Goal: Task Accomplishment & Management: Complete application form

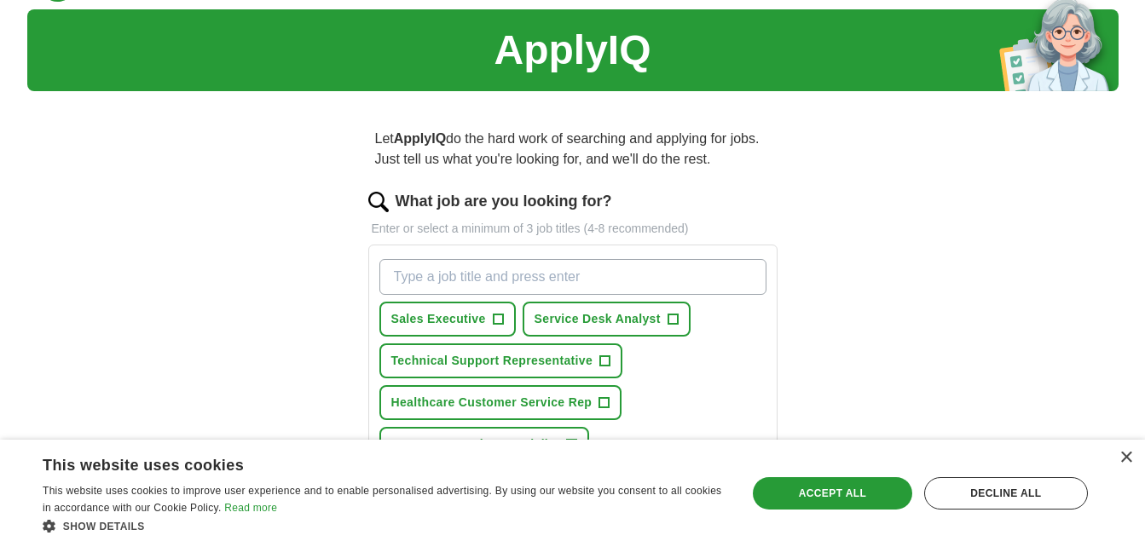
scroll to position [42, 0]
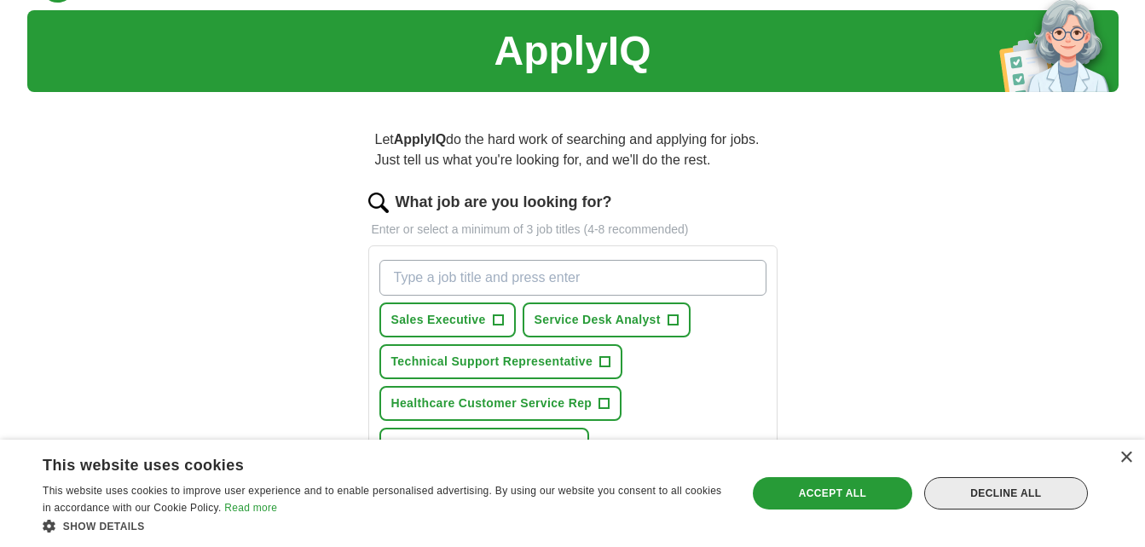
click at [1029, 499] on div "Decline all" at bounding box center [1006, 493] width 164 height 32
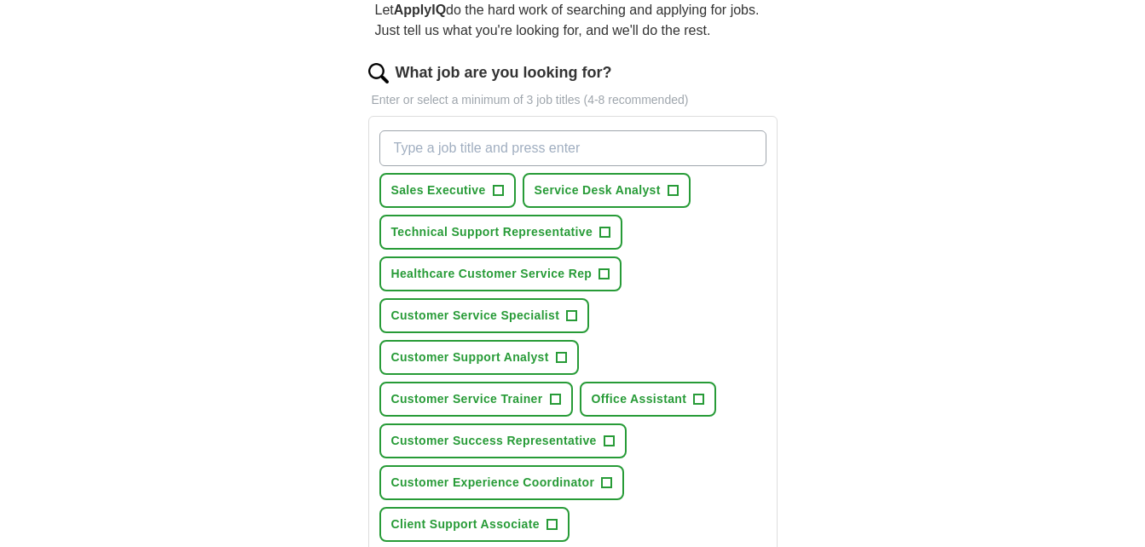
scroll to position [181, 0]
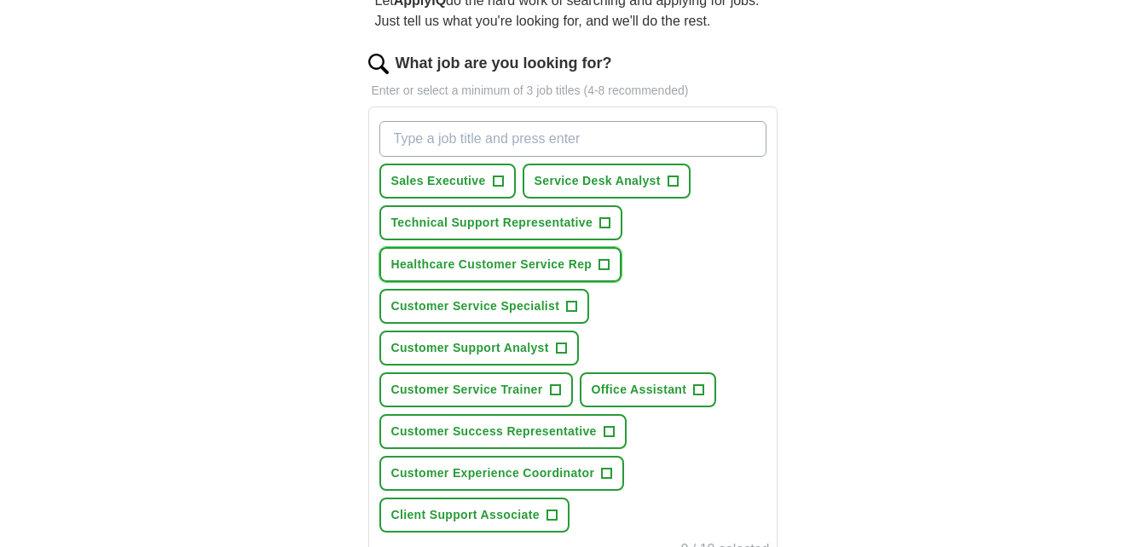
click at [601, 262] on span "+" at bounding box center [604, 265] width 10 height 14
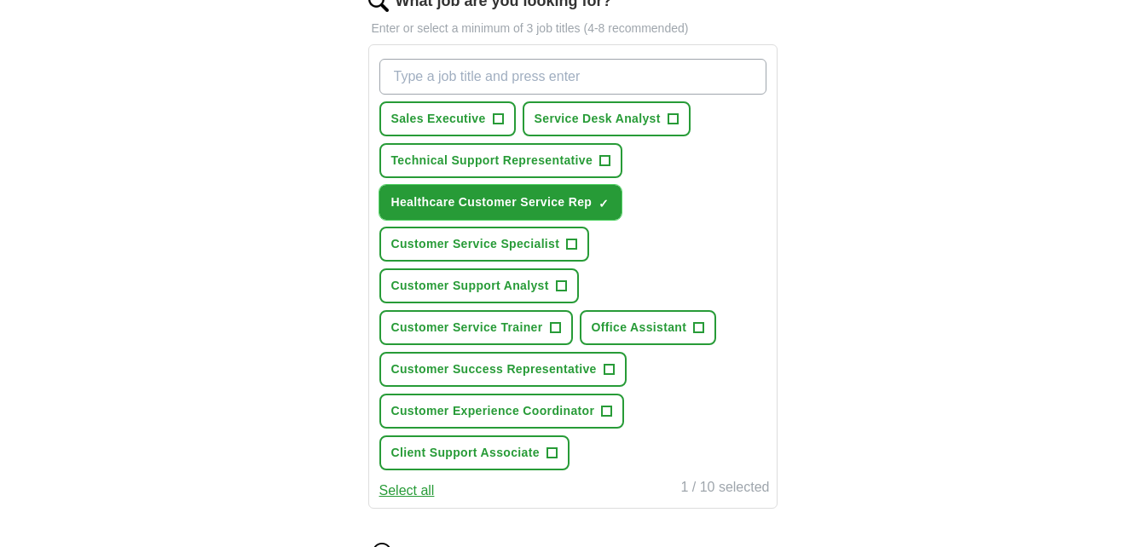
scroll to position [248, 0]
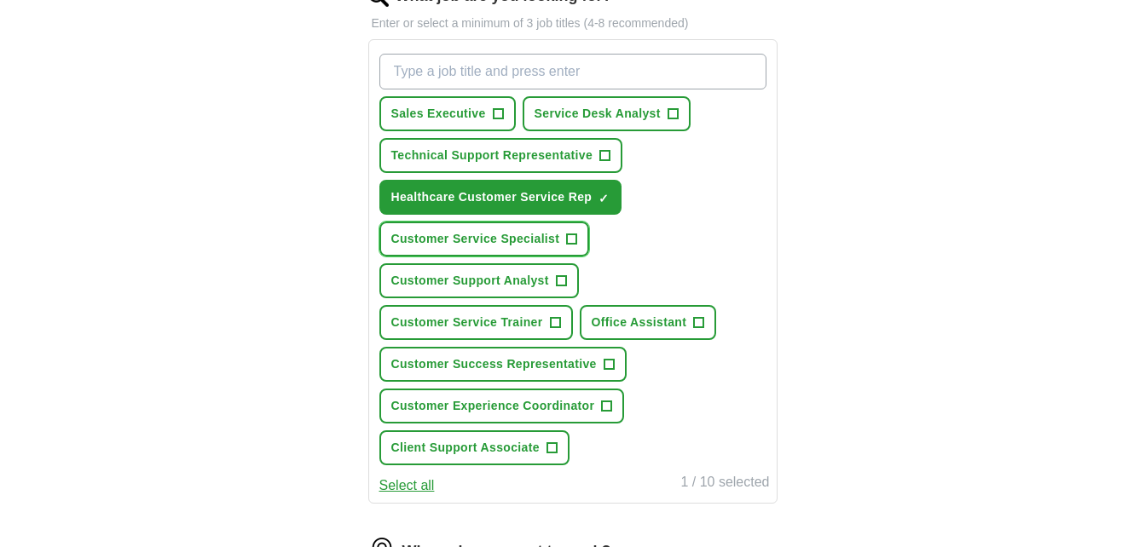
click at [570, 242] on span "+" at bounding box center [572, 240] width 10 height 14
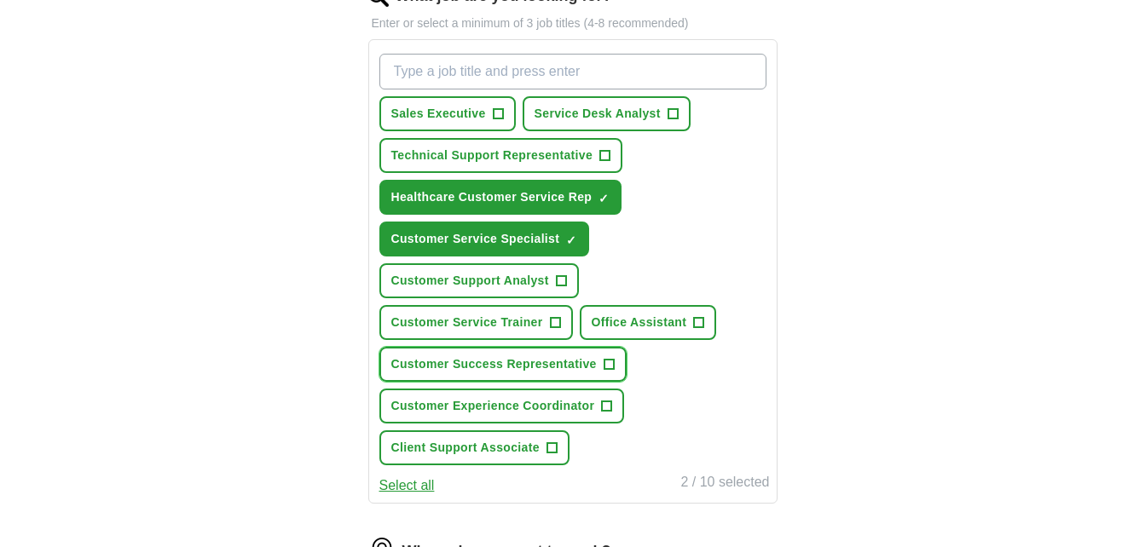
click at [612, 368] on span "+" at bounding box center [609, 365] width 10 height 14
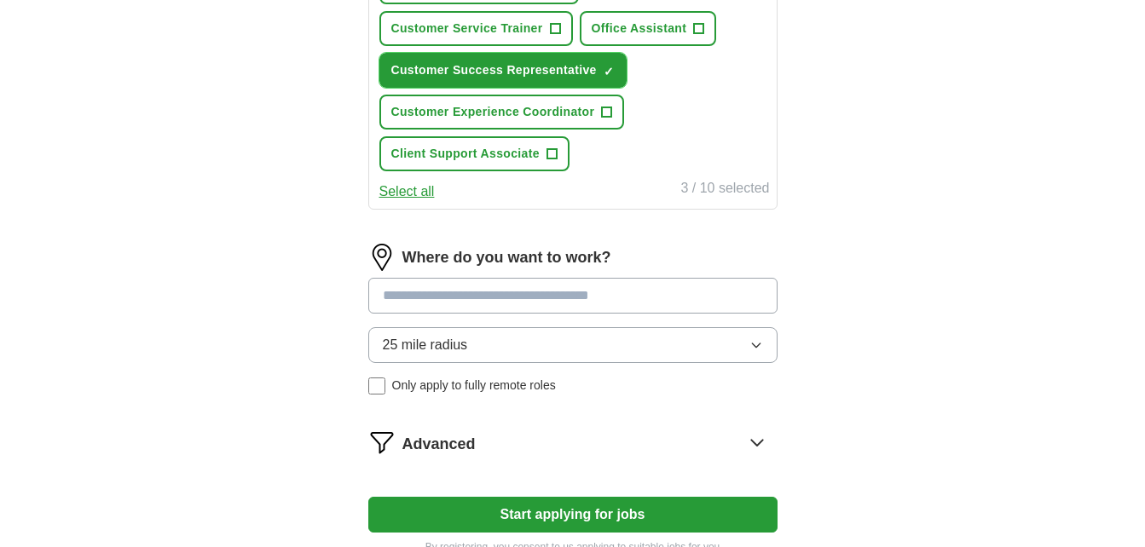
scroll to position [543, 0]
click at [586, 297] on input at bounding box center [572, 295] width 409 height 36
drag, startPoint x: 586, startPoint y: 297, endPoint x: 484, endPoint y: 435, distance: 171.9
click at [484, 435] on form "What job are you looking for? Enter or select a minimum of 3 job titles (4-8 re…" at bounding box center [572, 122] width 409 height 864
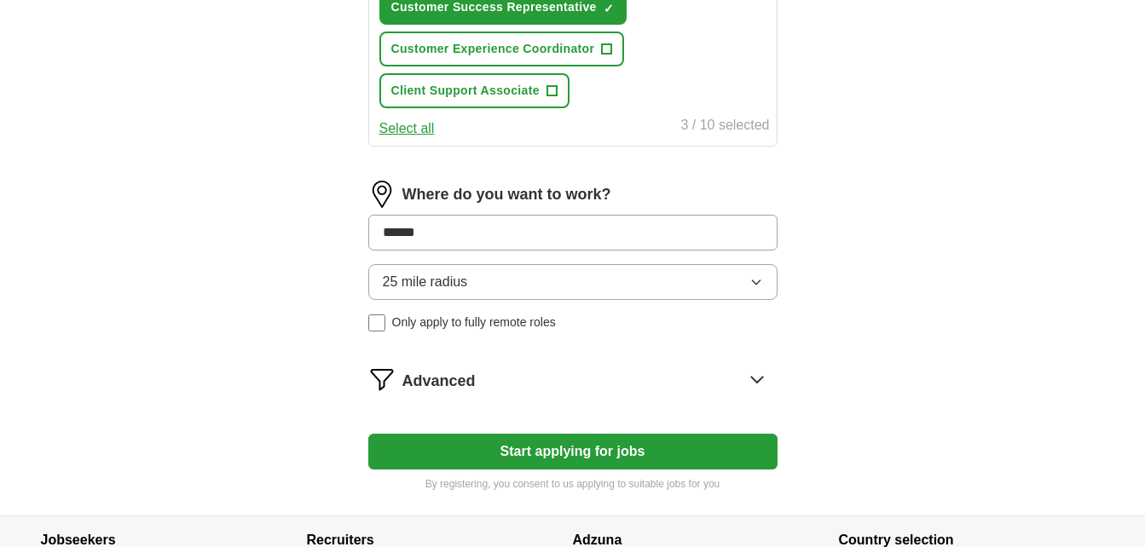
scroll to position [628, 0]
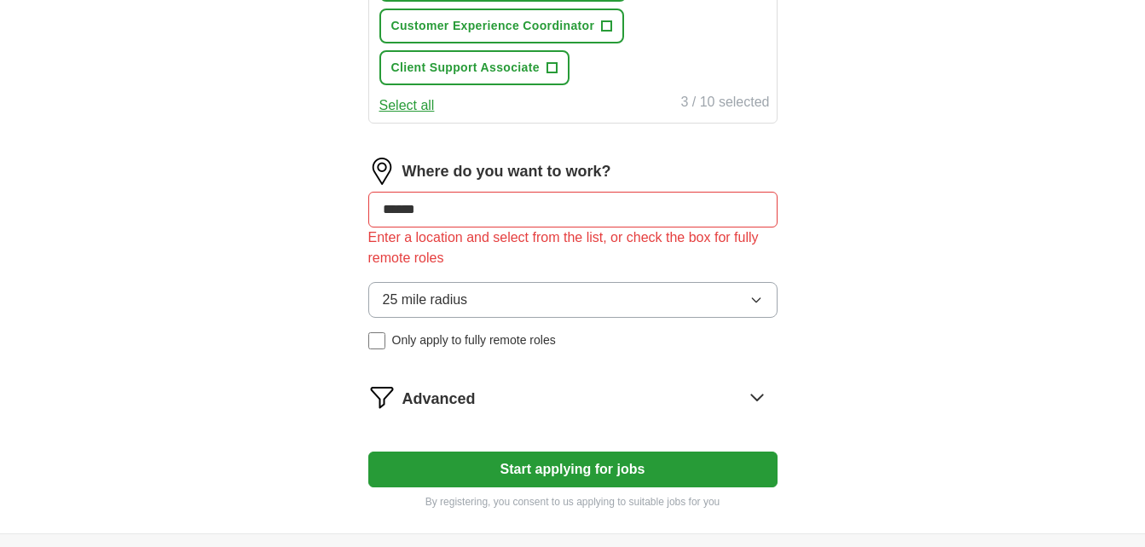
click at [375, 302] on div "25 mile radius Only apply to fully remote roles" at bounding box center [572, 315] width 409 height 67
click at [444, 196] on input "******" at bounding box center [572, 210] width 409 height 36
type input "*"
type input "******"
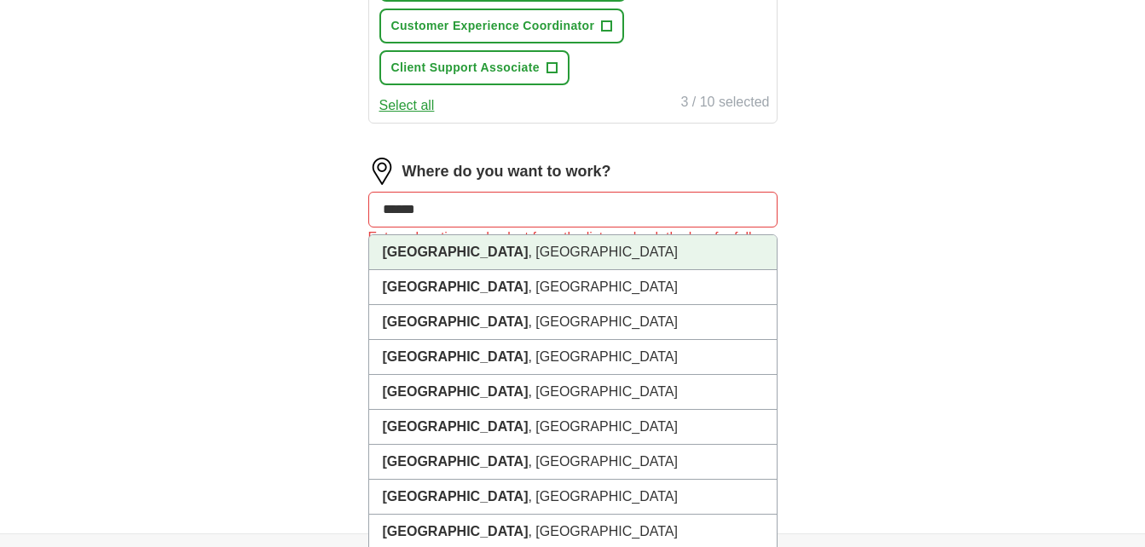
click at [417, 252] on li "[GEOGRAPHIC_DATA] , [GEOGRAPHIC_DATA]" at bounding box center [572, 252] width 407 height 35
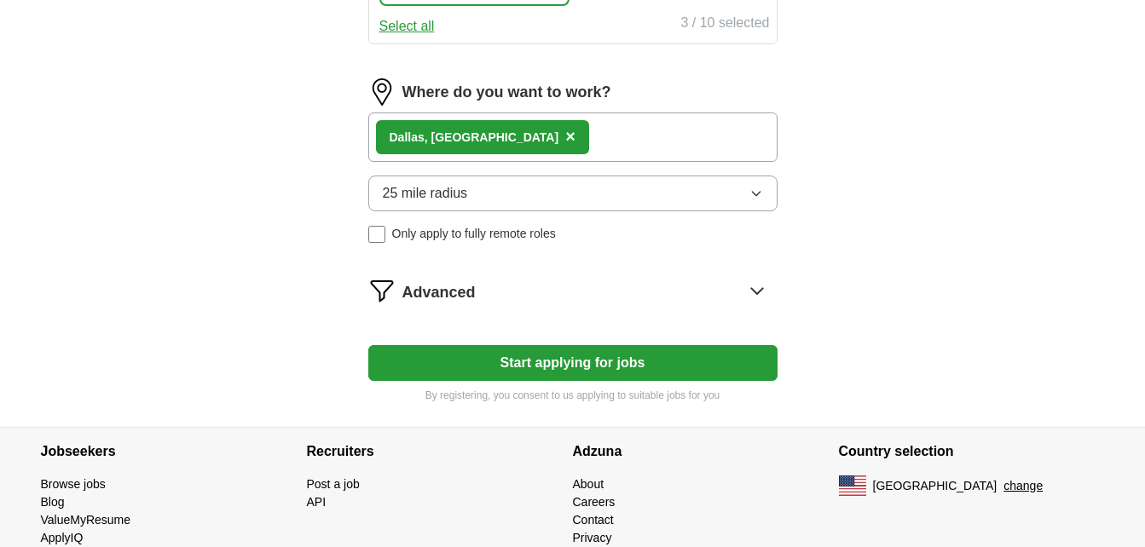
scroll to position [718, 0]
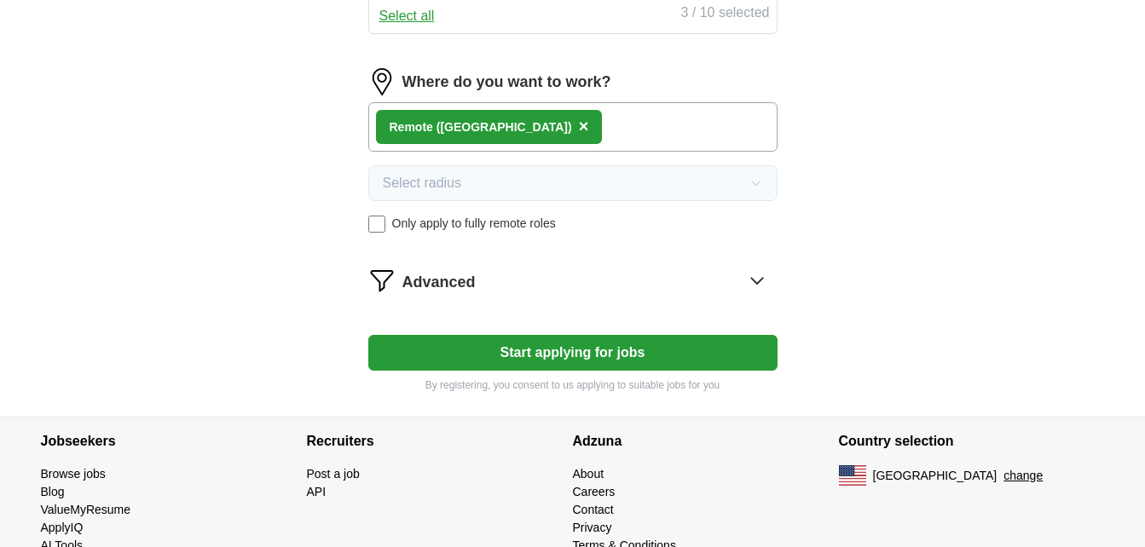
click at [551, 361] on button "Start applying for jobs" at bounding box center [572, 353] width 409 height 36
select select "**"
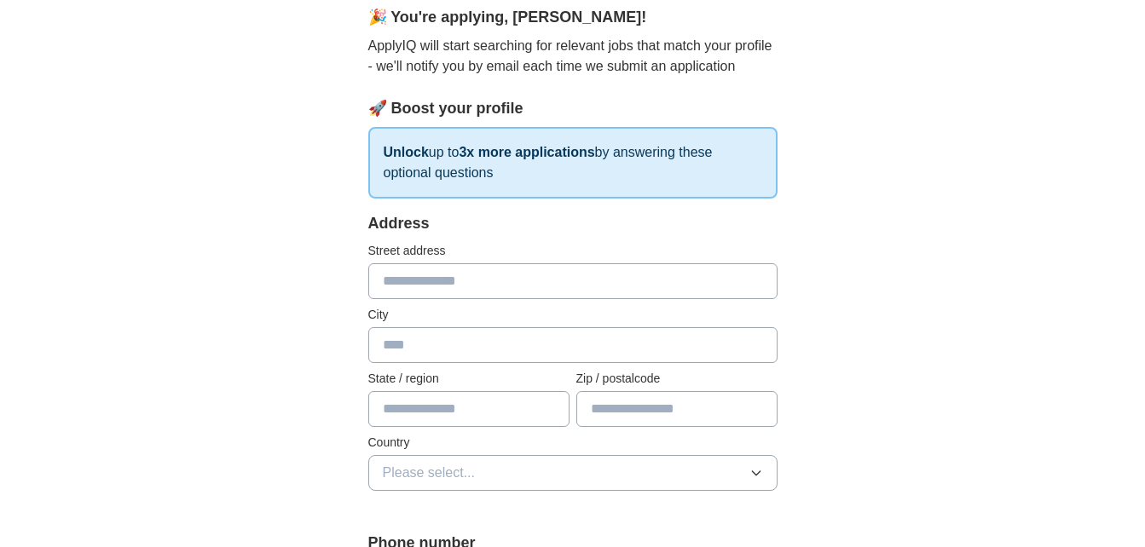
scroll to position [160, 0]
click at [556, 290] on input "text" at bounding box center [572, 280] width 409 height 36
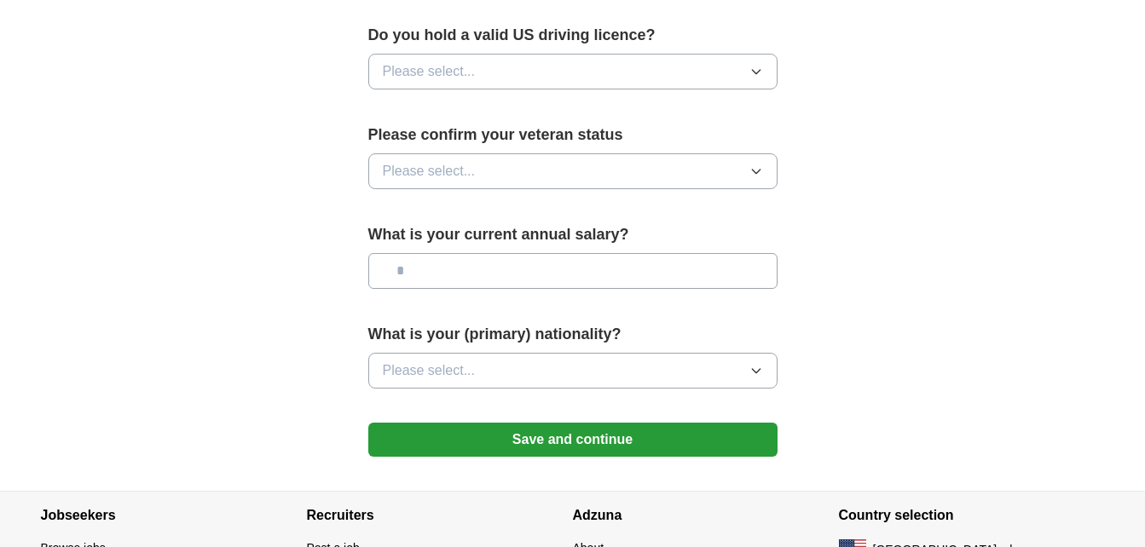
scroll to position [1206, 0]
